Goal: Transaction & Acquisition: Purchase product/service

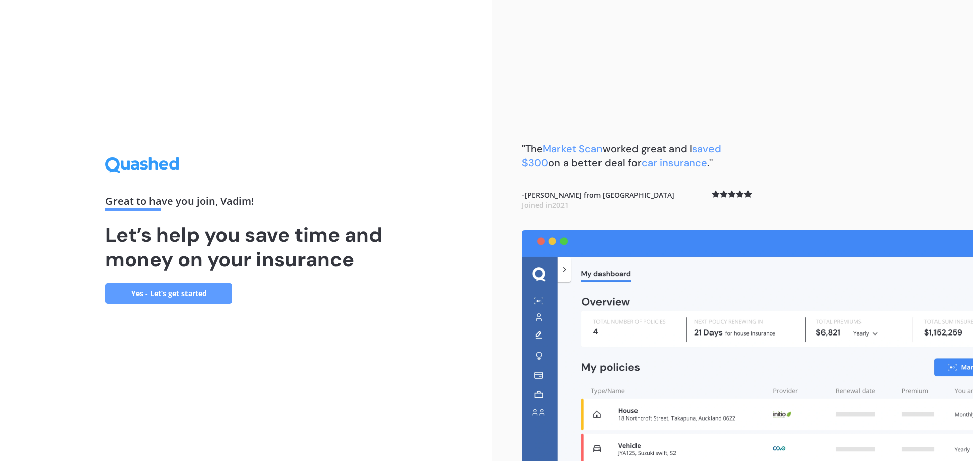
click at [197, 292] on link "Yes - Let’s get started" at bounding box center [168, 294] width 127 height 20
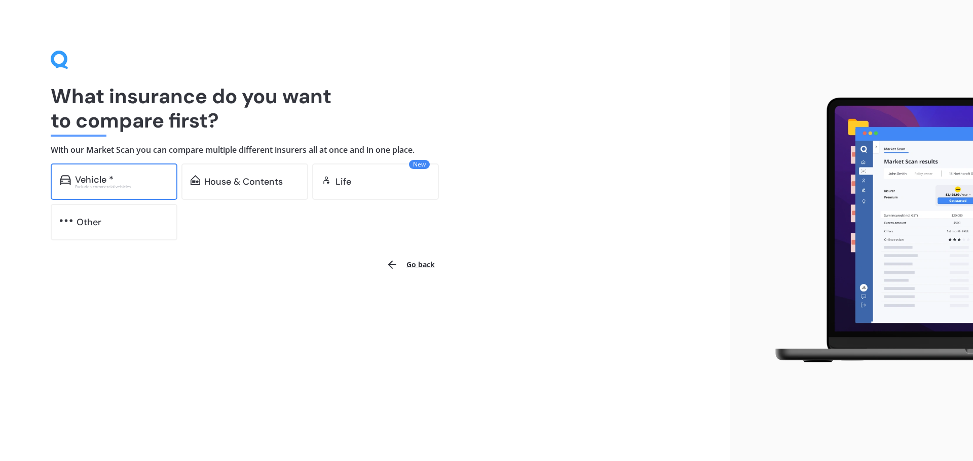
click at [107, 185] on div "Excludes commercial vehicles" at bounding box center [121, 187] width 93 height 4
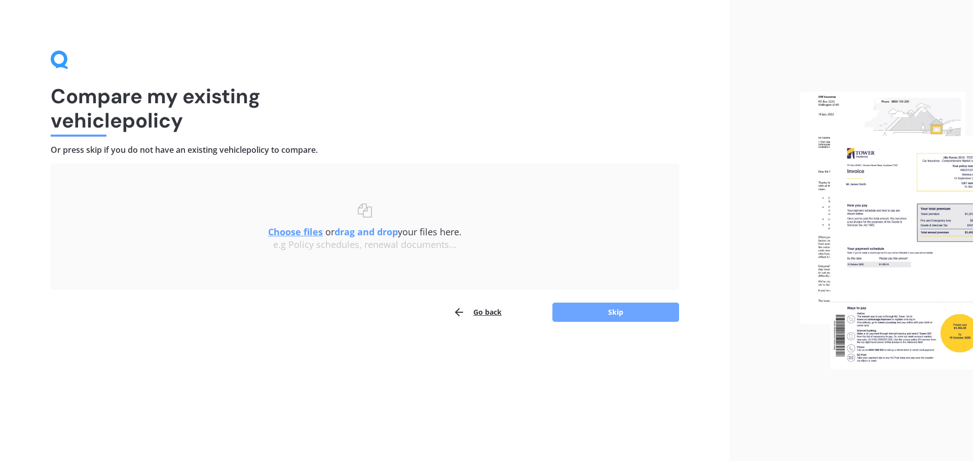
click at [621, 313] on button "Skip" at bounding box center [615, 312] width 127 height 19
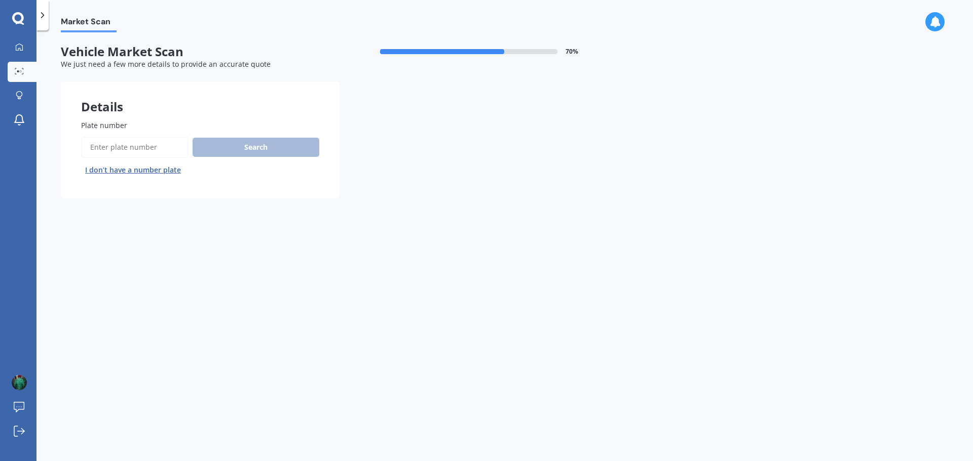
click at [121, 148] on input "Plate number" at bounding box center [134, 147] width 107 height 21
type input "PZZ142"
click at [253, 149] on button "Search" at bounding box center [255, 147] width 127 height 19
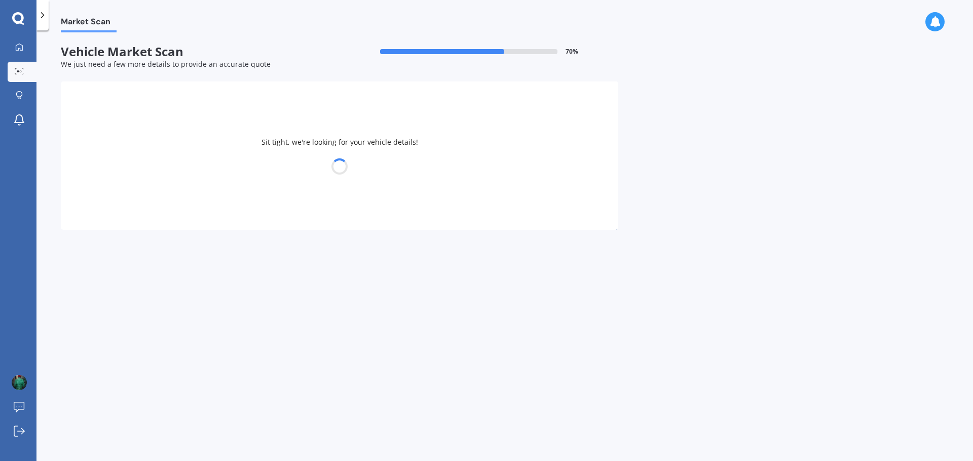
select select "HYUNDAI"
select select "KONA"
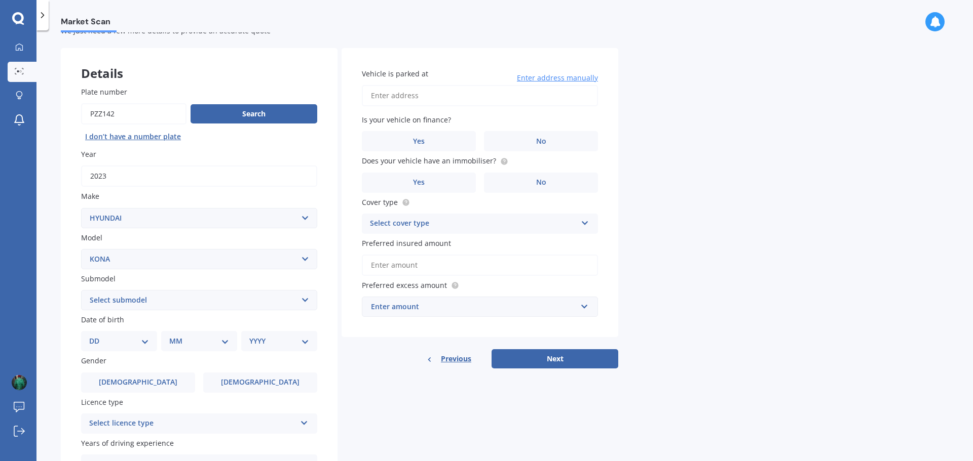
scroll to position [135, 0]
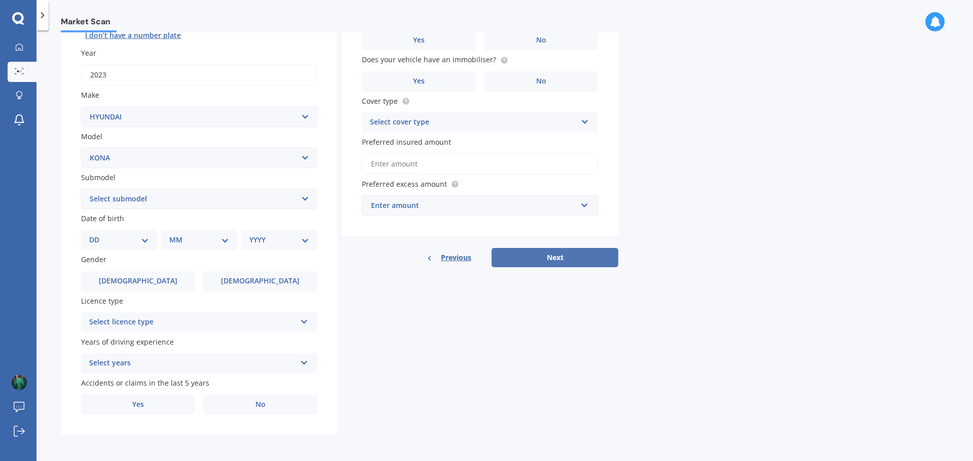
click at [571, 255] on button "Next" at bounding box center [554, 257] width 127 height 19
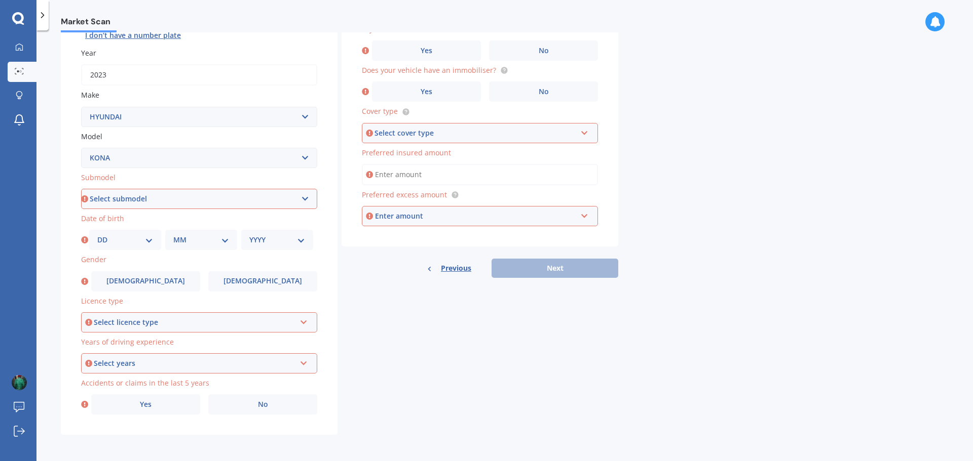
click at [307, 196] on select "Select submodel 1.6 HYBRID Elite 2W 1.6 Hybrid Limited N 1.6 Turbo AWD 2.0 2WD …" at bounding box center [199, 199] width 236 height 20
select select "1.6 HYBRID ELITE 2W"
click at [81, 189] on select "Select submodel 1.6 HYBRID Elite 2W 1.6 Hybrid Limited N 1.6 Turbo AWD 2.0 2WD …" at bounding box center [199, 199] width 236 height 20
click at [301, 243] on select "YYYY 2025 2024 2023 2022 2021 2020 2019 2018 2017 2016 2015 2014 2013 2012 2011…" at bounding box center [277, 240] width 56 height 11
click at [152, 242] on select "DD 01 02 03 04 05 06 07 08 09 10 11 12 13 14 15 16 17 18 19 20 21 22 23 24 25 2…" at bounding box center [125, 240] width 56 height 11
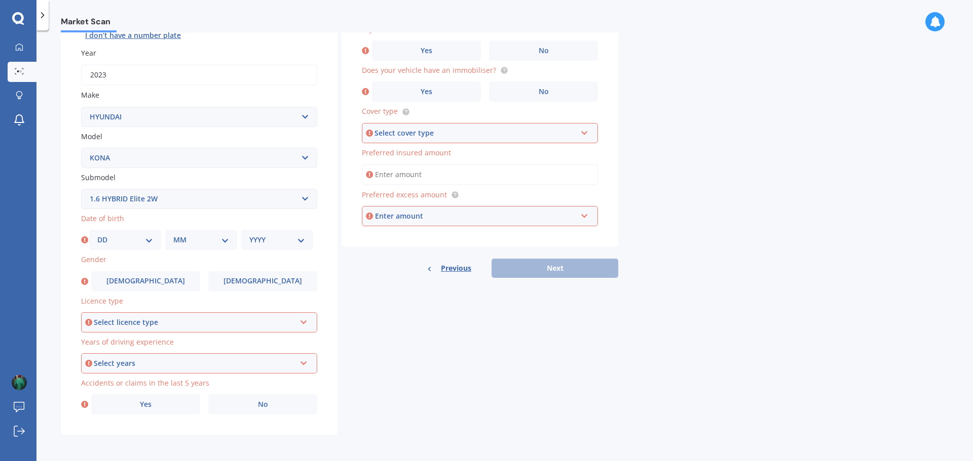
select select "12"
click at [97, 235] on select "DD 01 02 03 04 05 06 07 08 09 10 11 12 13 14 15 16 17 18 19 20 21 22 23 24 25 2…" at bounding box center [125, 240] width 56 height 11
click at [223, 240] on select "MM 01 02 03 04 05 06 07 08 09 10 11 12" at bounding box center [201, 240] width 56 height 11
select select "06"
click at [173, 235] on select "MM 01 02 03 04 05 06 07 08 09 10 11 12" at bounding box center [201, 240] width 56 height 11
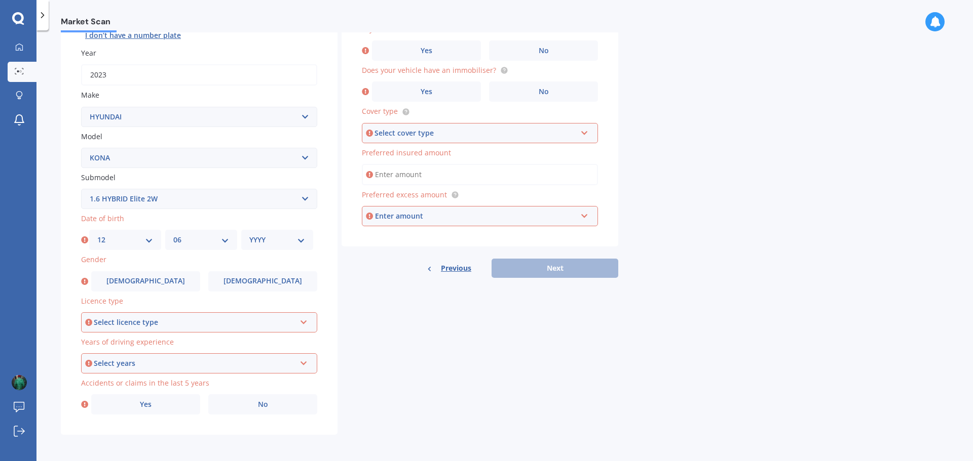
click at [300, 241] on select "YYYY 2025 2024 2023 2022 2021 2020 2019 2018 2017 2016 2015 2014 2013 2012 2011…" at bounding box center [277, 240] width 56 height 11
select select "1982"
click at [249, 235] on select "YYYY 2025 2024 2023 2022 2021 2020 2019 2018 2017 2016 2015 2014 2013 2012 2011…" at bounding box center [277, 240] width 56 height 11
click at [169, 278] on label "[DEMOGRAPHIC_DATA]" at bounding box center [145, 282] width 109 height 20
click at [0, 0] on input "[DEMOGRAPHIC_DATA]" at bounding box center [0, 0] width 0 height 0
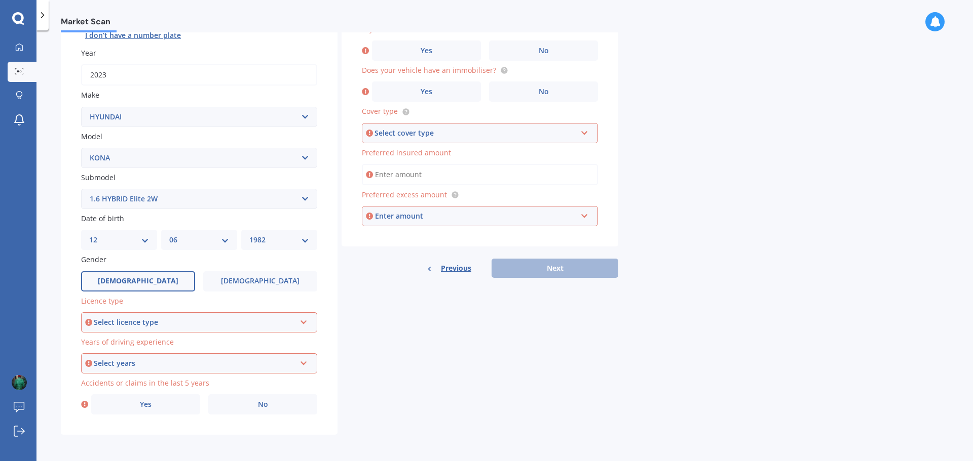
click at [304, 322] on icon at bounding box center [303, 320] width 9 height 7
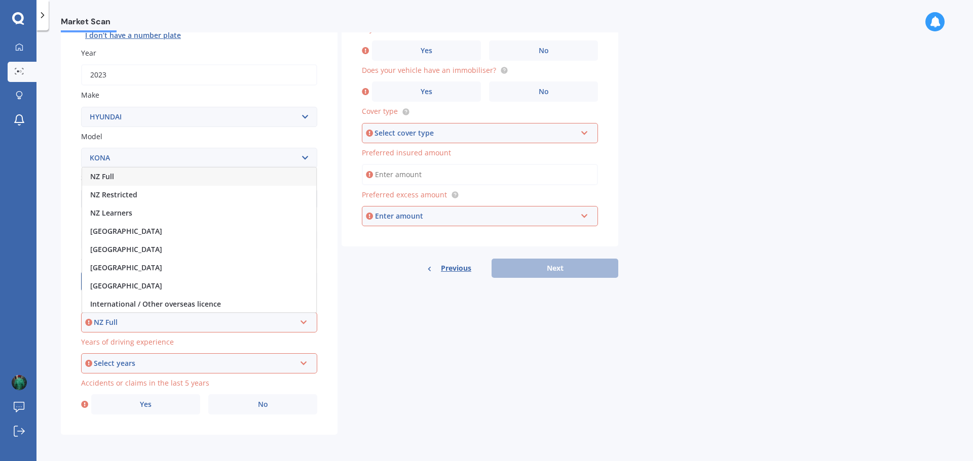
click at [115, 318] on div "NZ Full" at bounding box center [195, 322] width 202 height 11
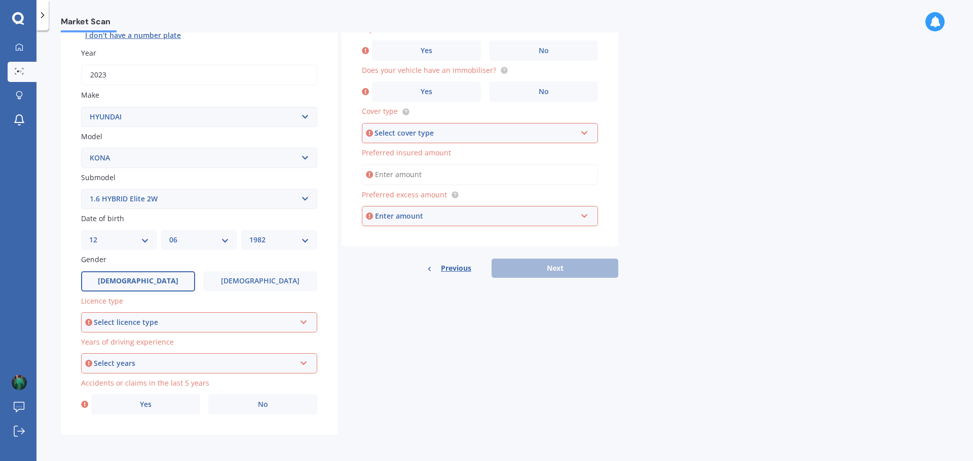
click at [301, 324] on icon at bounding box center [303, 320] width 9 height 7
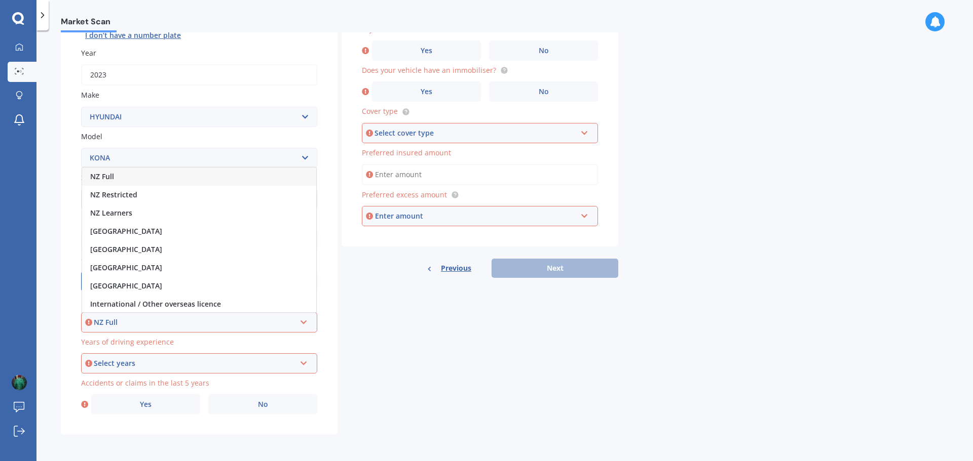
click at [133, 176] on div "NZ Full" at bounding box center [199, 177] width 234 height 18
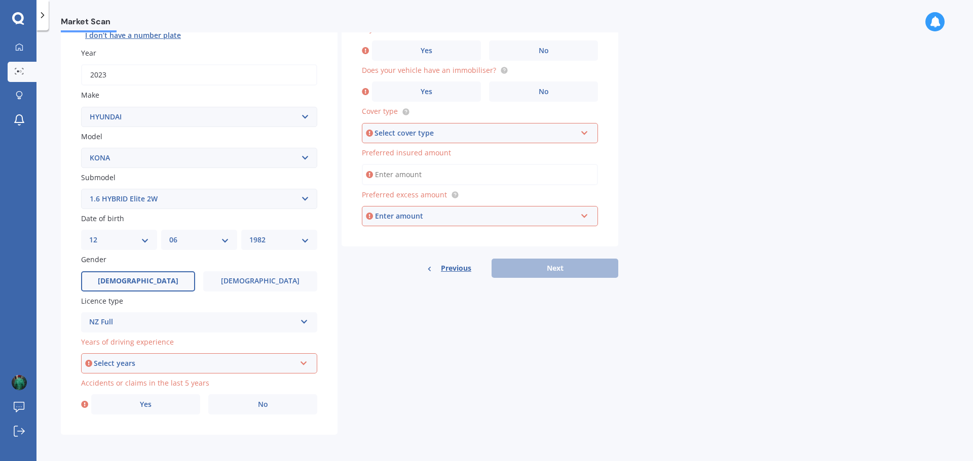
click at [303, 365] on icon at bounding box center [303, 361] width 9 height 7
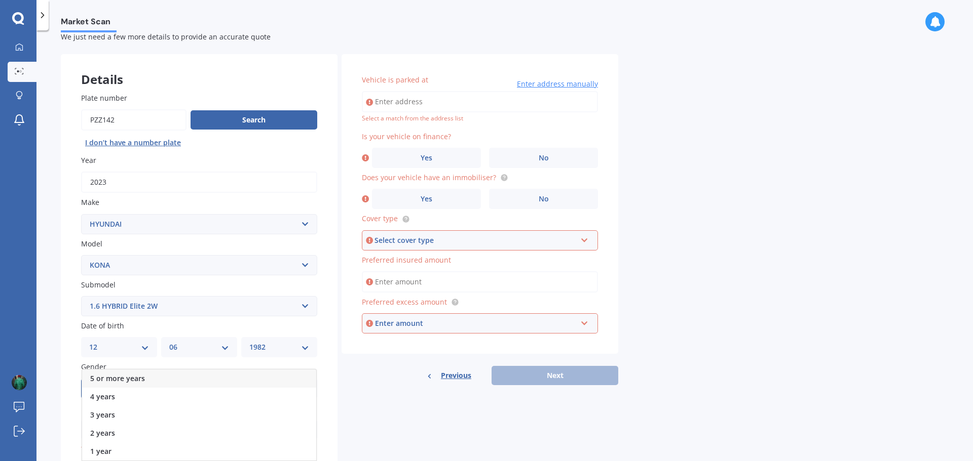
scroll to position [0, 0]
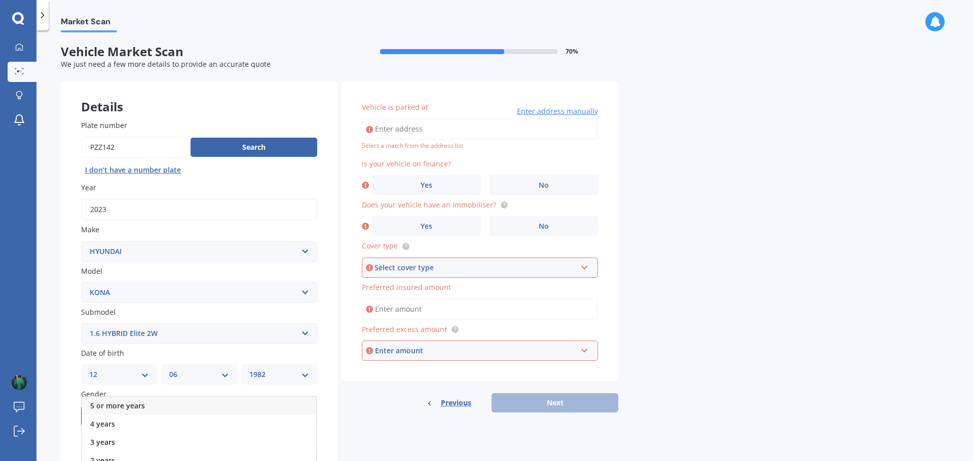
click at [118, 399] on div "5 or more years" at bounding box center [199, 406] width 234 height 18
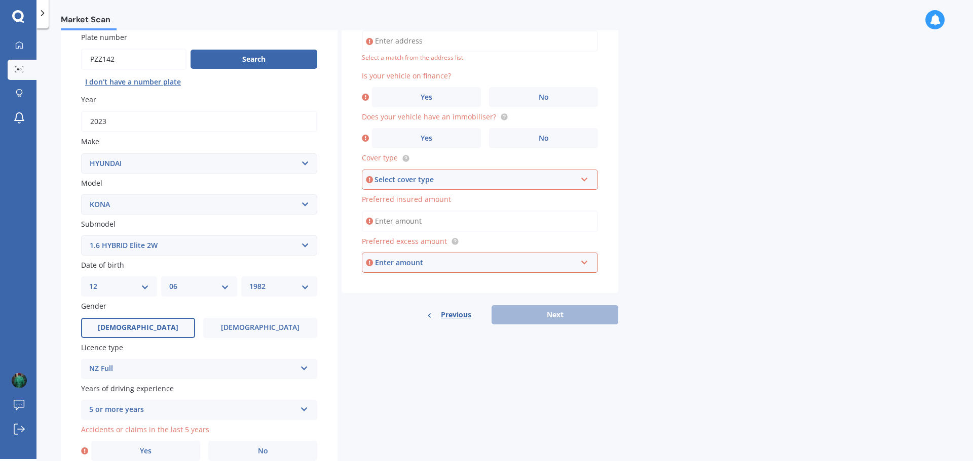
scroll to position [135, 0]
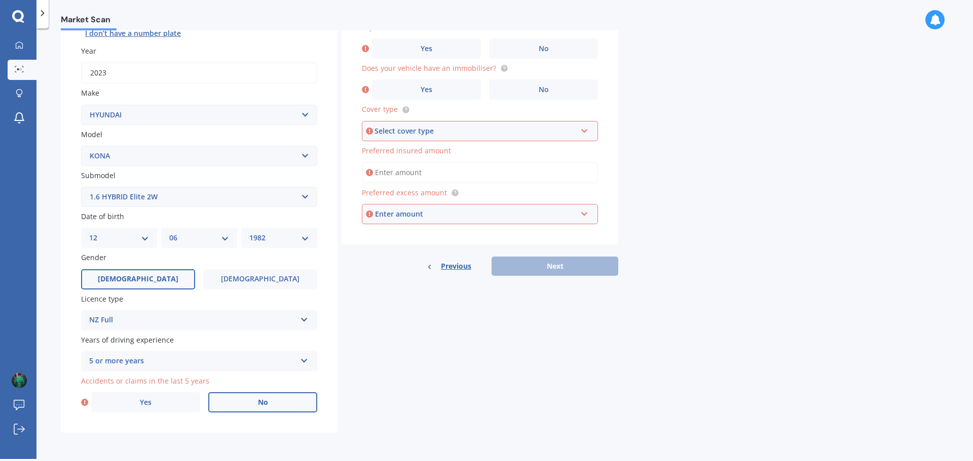
click at [265, 406] on span "No" at bounding box center [263, 403] width 10 height 9
click at [0, 0] on input "No" at bounding box center [0, 0] width 0 height 0
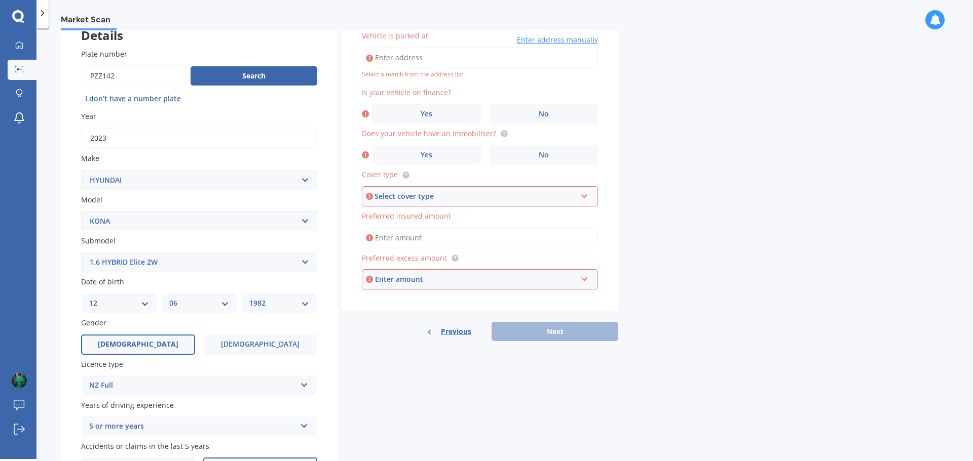
scroll to position [0, 0]
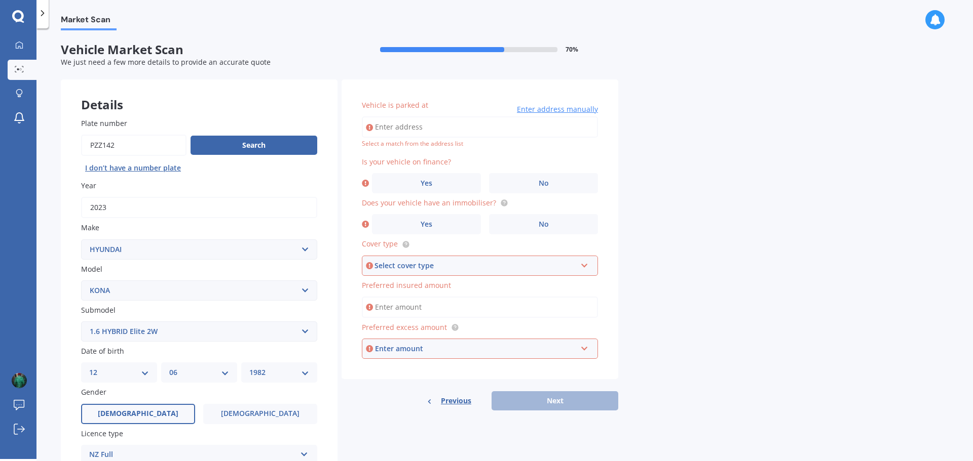
click at [422, 126] on input "Vehicle is parked at" at bounding box center [480, 127] width 236 height 21
click at [405, 129] on input "Vehicle is parked at" at bounding box center [480, 127] width 236 height 21
click at [410, 127] on input "Vehicle is parked at" at bounding box center [480, 127] width 236 height 21
type input "[STREET_ADDRESS][PERSON_NAME][PERSON_NAME][PERSON_NAME]"
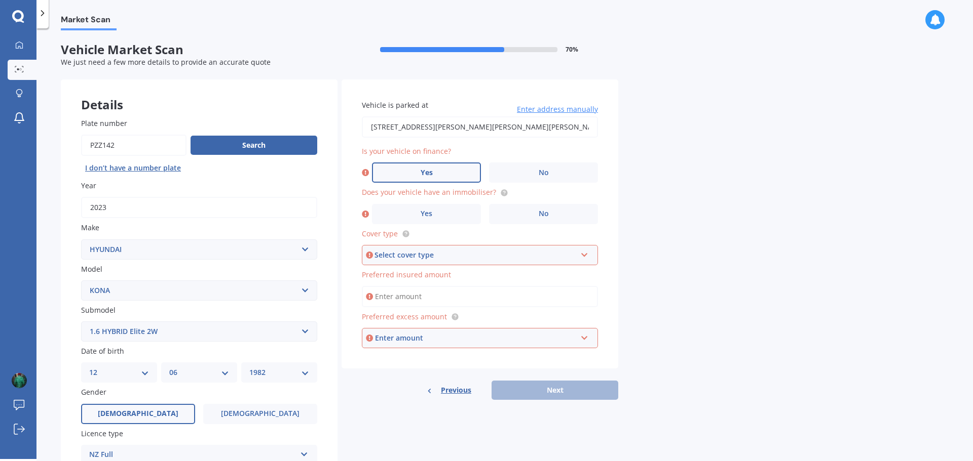
click at [442, 169] on label "Yes" at bounding box center [426, 173] width 109 height 20
click at [0, 0] on input "Yes" at bounding box center [0, 0] width 0 height 0
click at [501, 193] on circle at bounding box center [503, 192] width 7 height 7
click at [431, 217] on span "Yes" at bounding box center [426, 214] width 12 height 9
click at [0, 0] on input "Yes" at bounding box center [0, 0] width 0 height 0
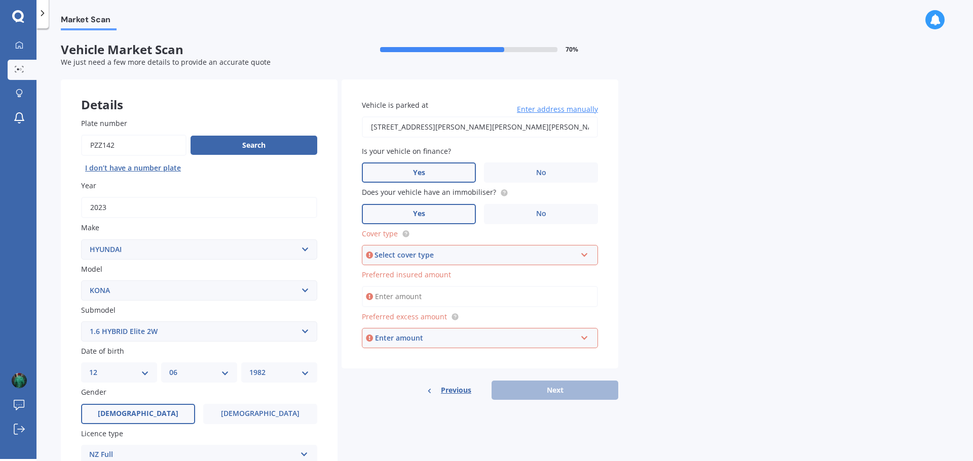
click at [584, 252] on icon at bounding box center [584, 253] width 9 height 7
click at [391, 275] on span "Comprehensive" at bounding box center [398, 274] width 54 height 10
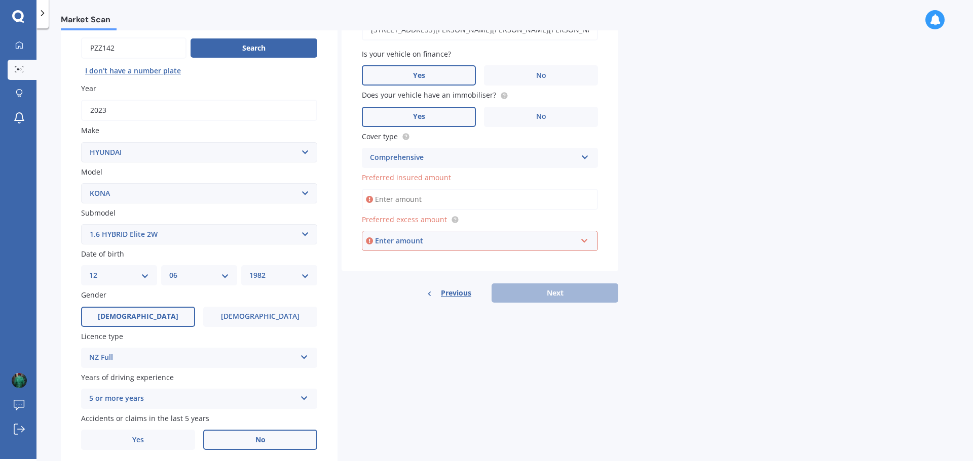
scroll to position [101, 0]
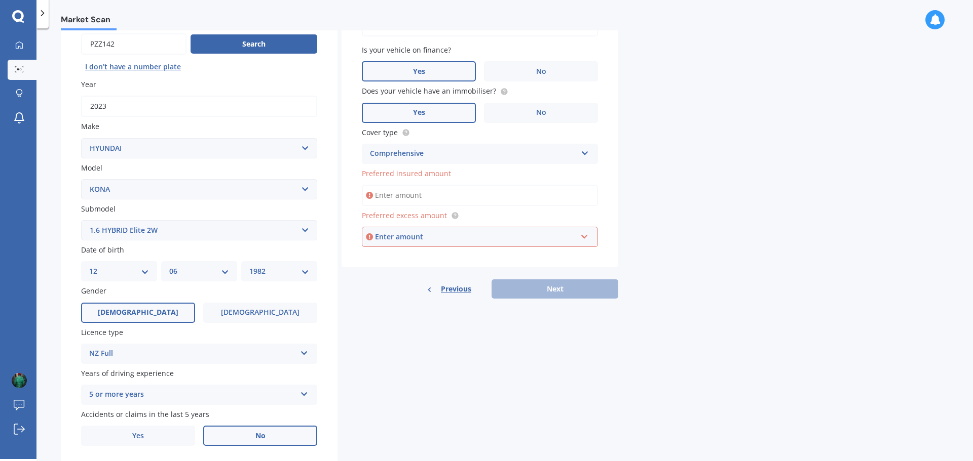
click at [462, 198] on input "Preferred insured amount" at bounding box center [480, 195] width 236 height 21
click at [586, 238] on input "text" at bounding box center [476, 236] width 227 height 19
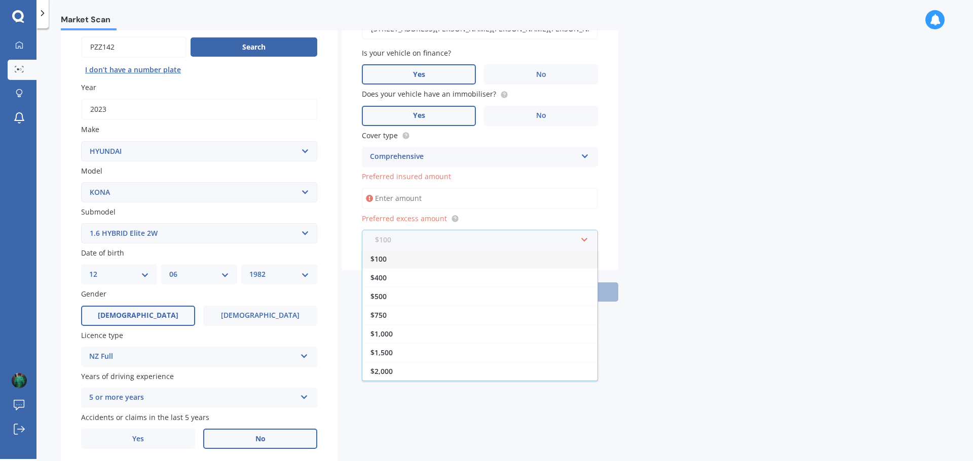
scroll to position [135, 0]
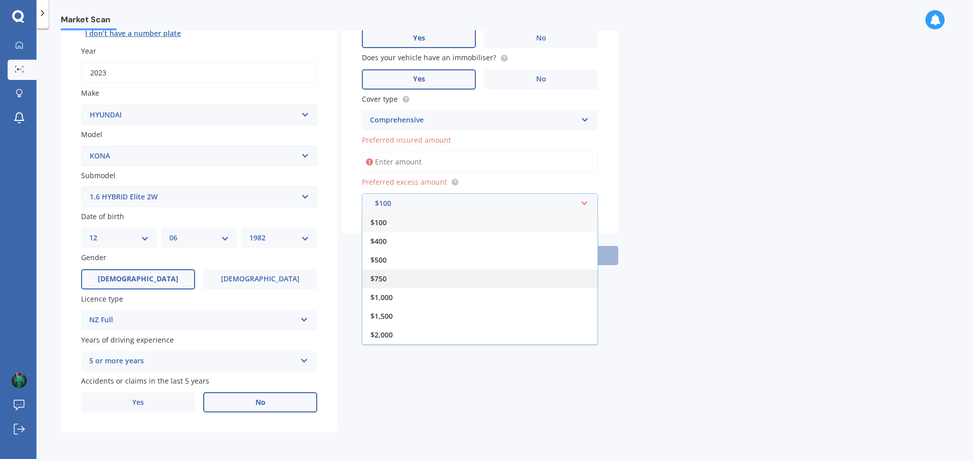
click at [385, 281] on span "$750" at bounding box center [378, 279] width 16 height 10
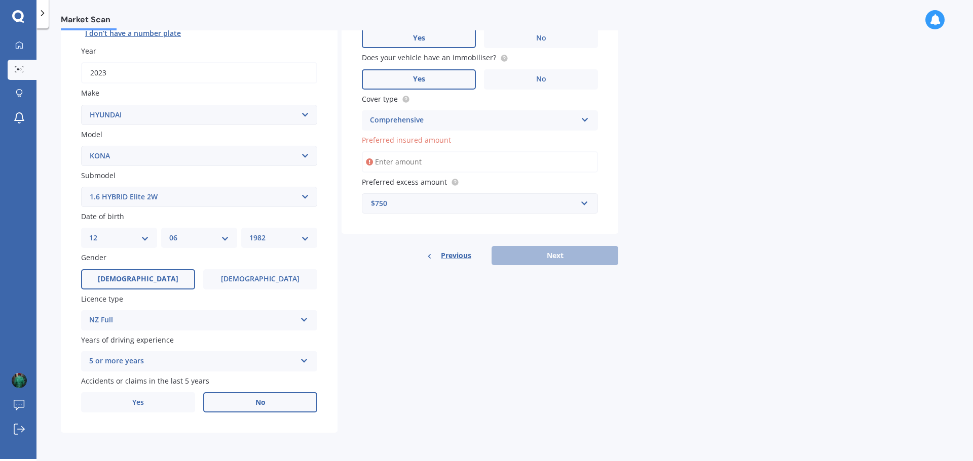
click at [400, 160] on input "Preferred insured amount" at bounding box center [480, 161] width 236 height 21
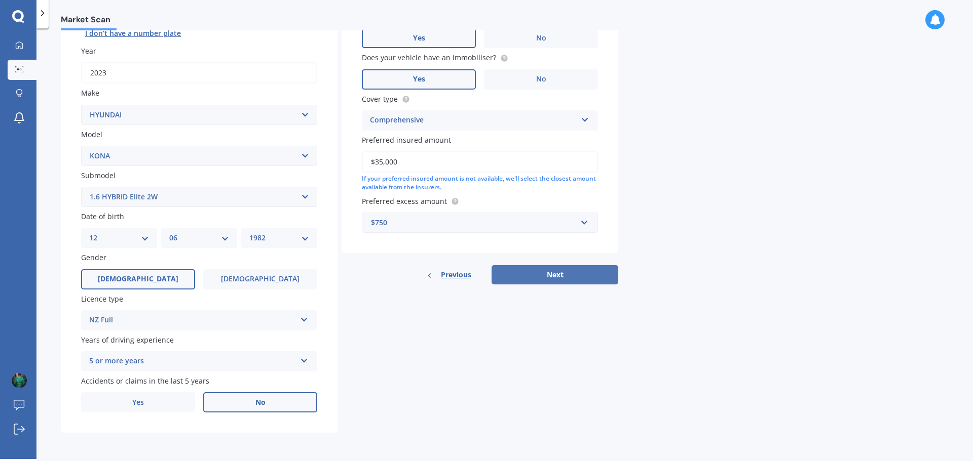
type input "$35,000"
click at [545, 279] on button "Next" at bounding box center [554, 274] width 127 height 19
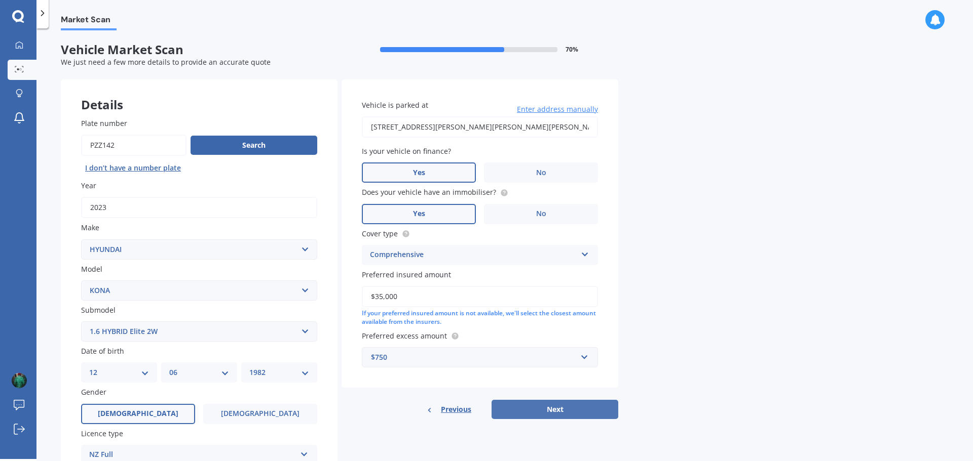
select select "12"
select select "06"
select select "1982"
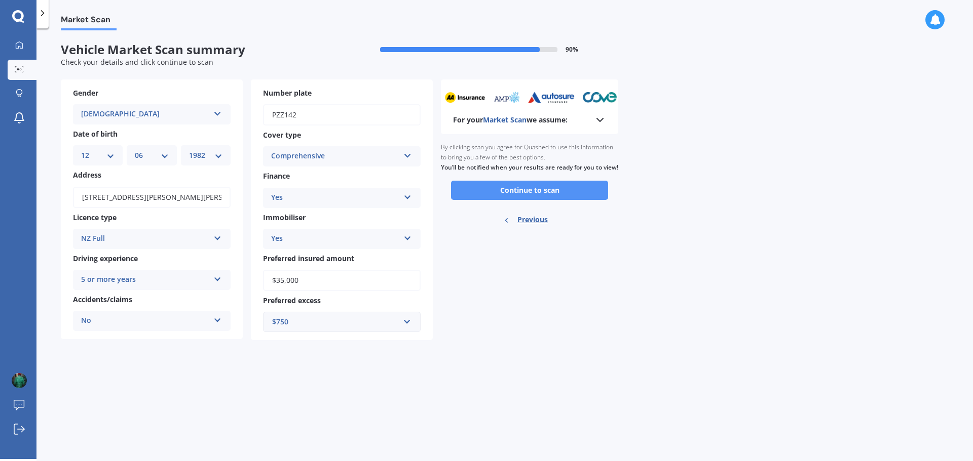
click at [538, 200] on button "Continue to scan" at bounding box center [529, 190] width 157 height 19
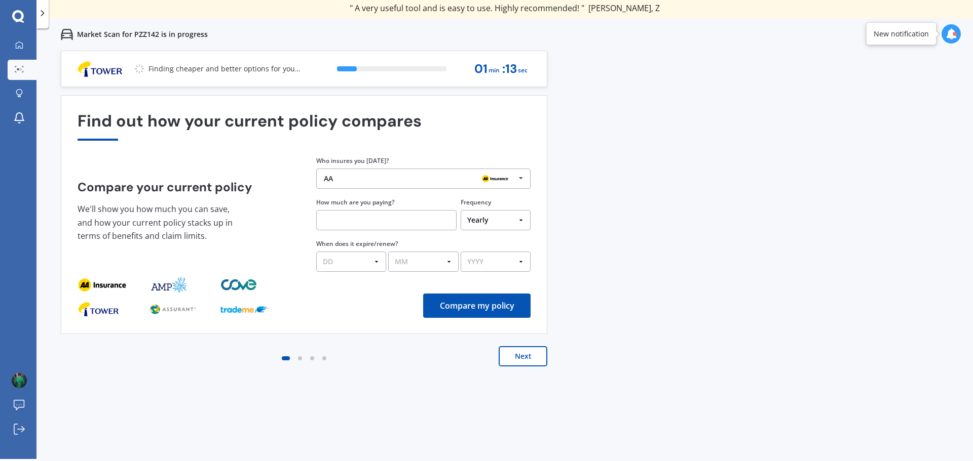
click at [510, 368] on div "Next" at bounding box center [304, 366] width 486 height 41
click at [511, 359] on button "Next" at bounding box center [522, 356] width 49 height 20
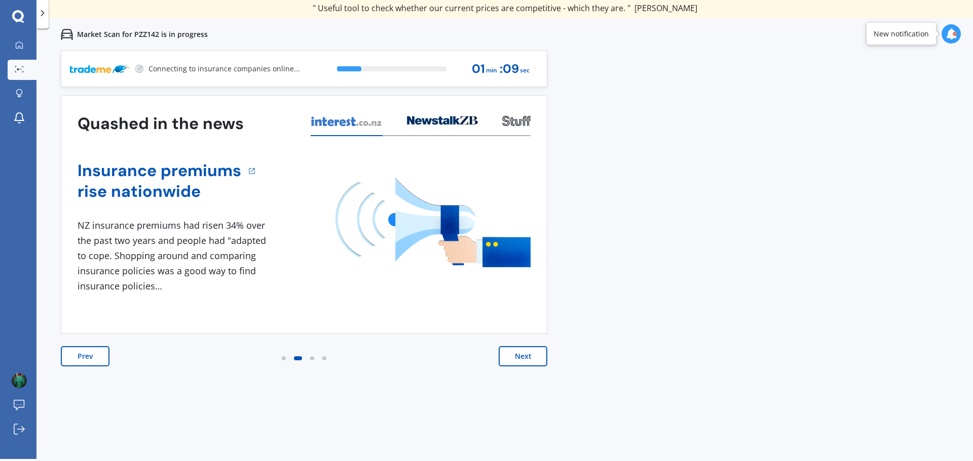
click at [511, 356] on button "Next" at bounding box center [522, 356] width 49 height 20
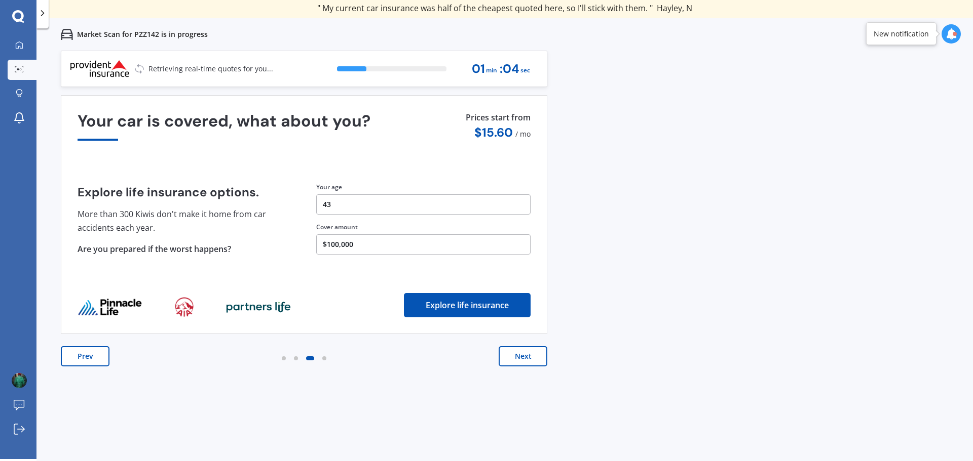
click at [519, 356] on button "Next" at bounding box center [522, 356] width 49 height 20
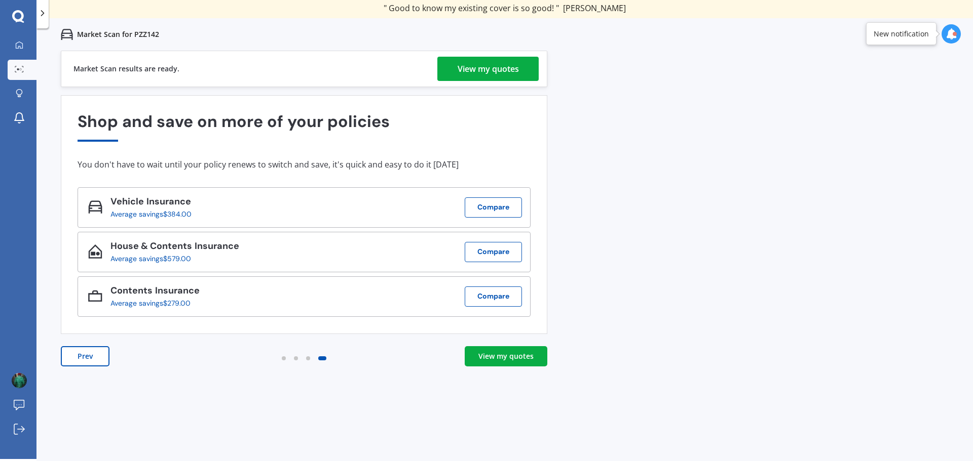
click at [522, 364] on link "View my quotes" at bounding box center [506, 356] width 83 height 20
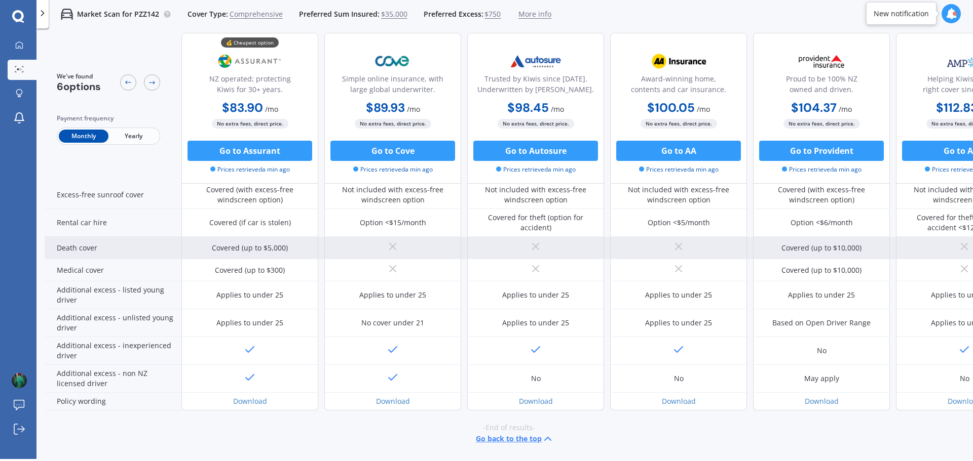
scroll to position [411, 0]
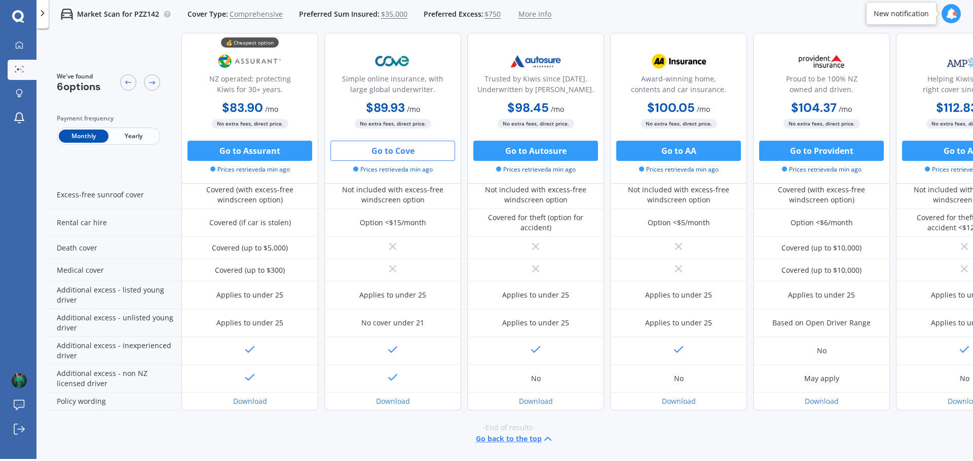
click at [411, 151] on button "Go to Cove" at bounding box center [392, 151] width 125 height 20
